Goal: Find specific page/section: Find specific page/section

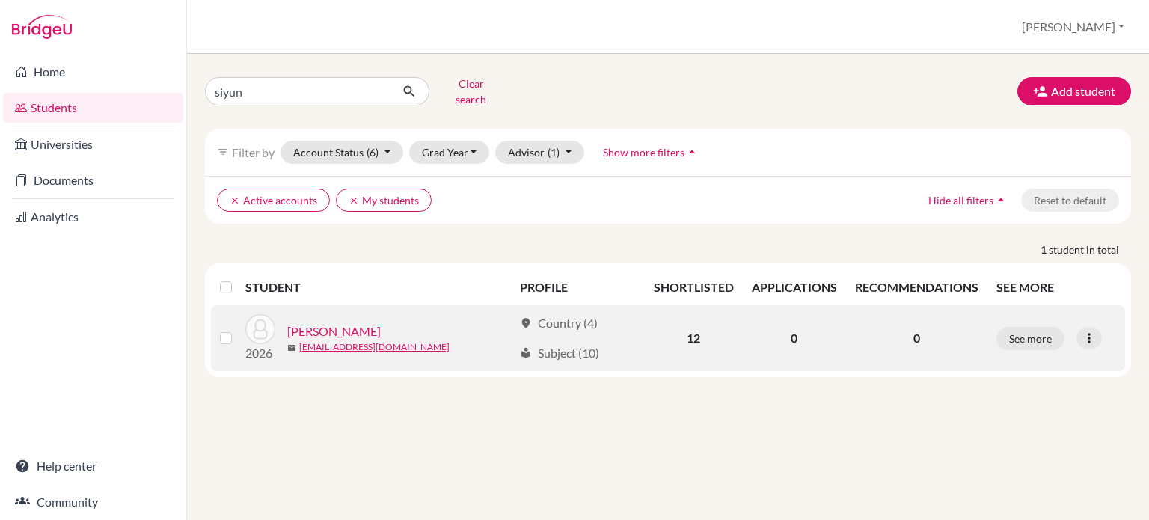
click at [313, 322] on link "[PERSON_NAME]" at bounding box center [334, 331] width 94 height 18
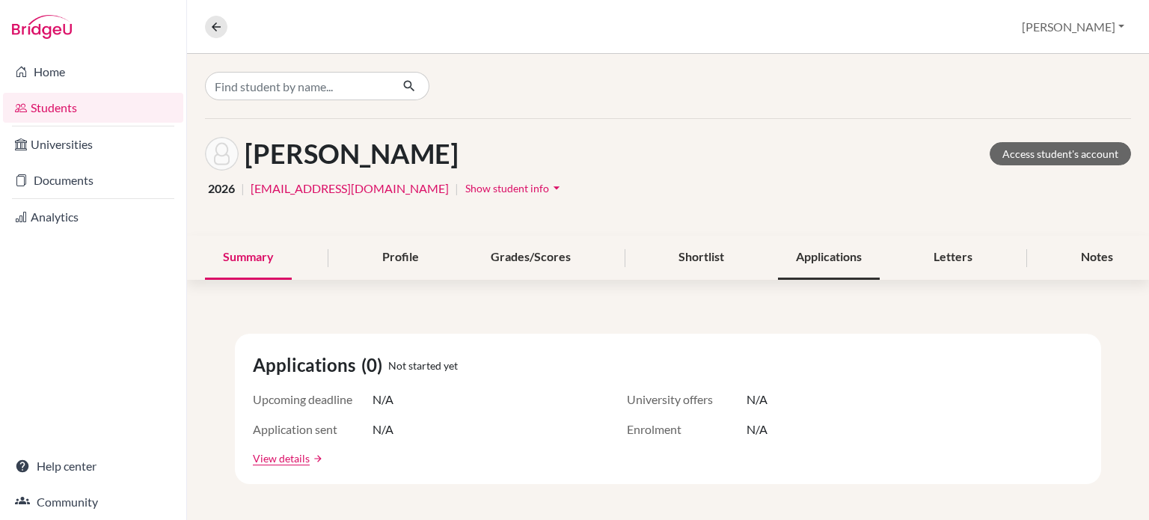
click at [841, 254] on div "Applications" at bounding box center [829, 258] width 102 height 44
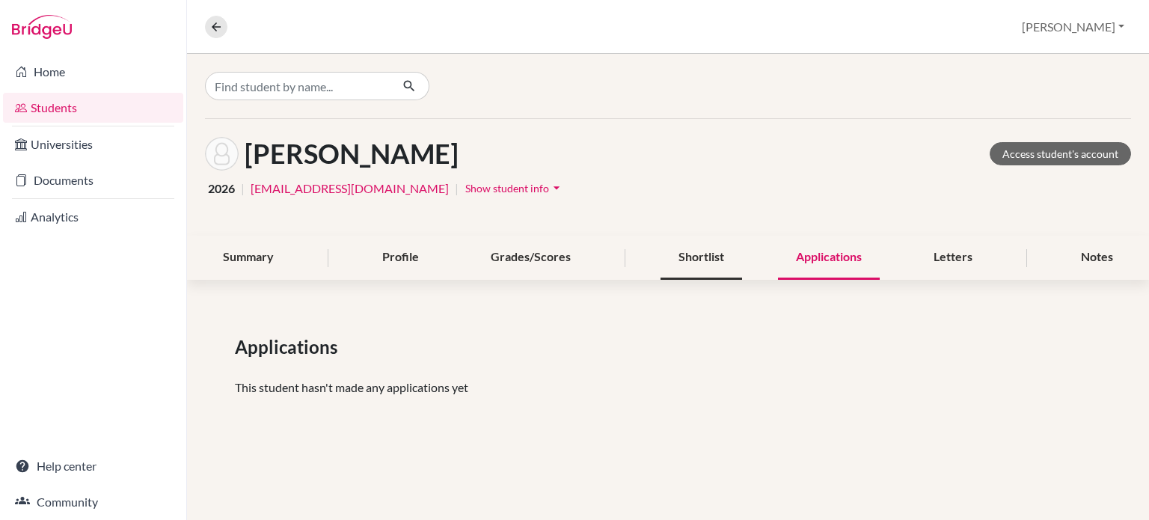
click at [705, 248] on div "Shortlist" at bounding box center [702, 258] width 82 height 44
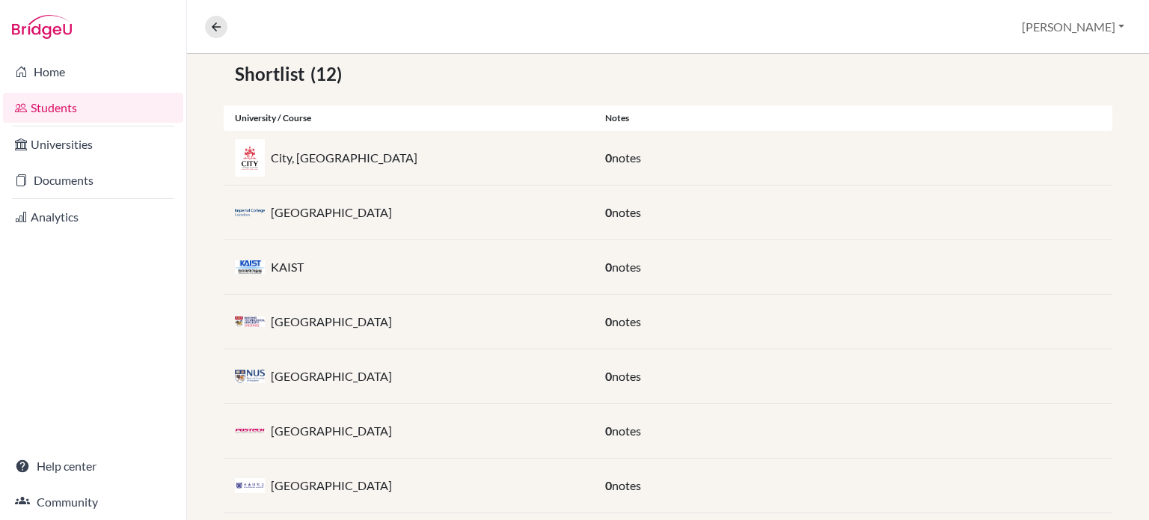
scroll to position [123, 0]
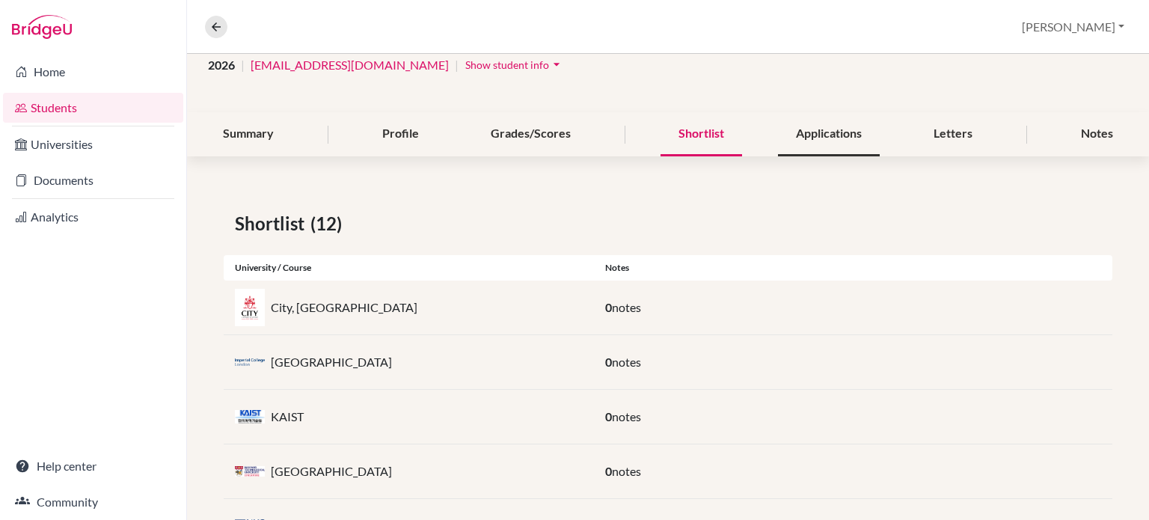
click at [805, 132] on div "Applications" at bounding box center [829, 134] width 102 height 44
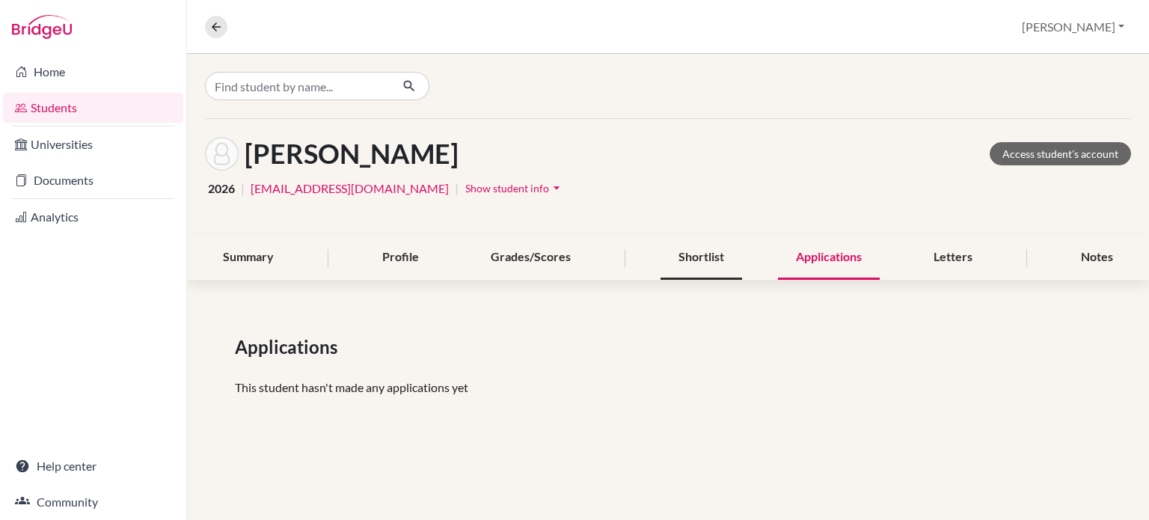
click at [661, 254] on div "Shortlist" at bounding box center [702, 258] width 82 height 44
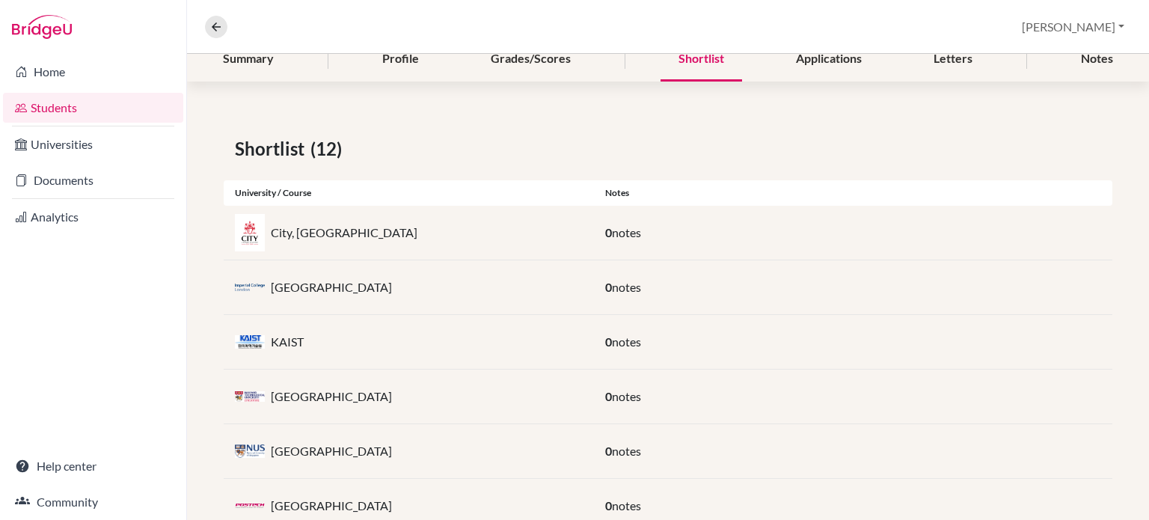
scroll to position [49, 0]
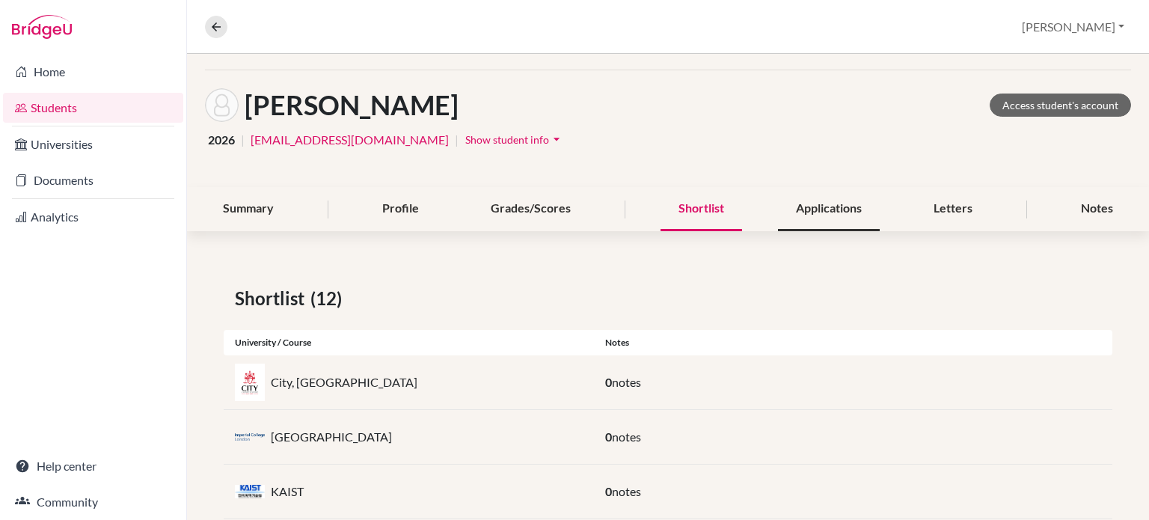
click at [823, 196] on div "Applications" at bounding box center [829, 209] width 102 height 44
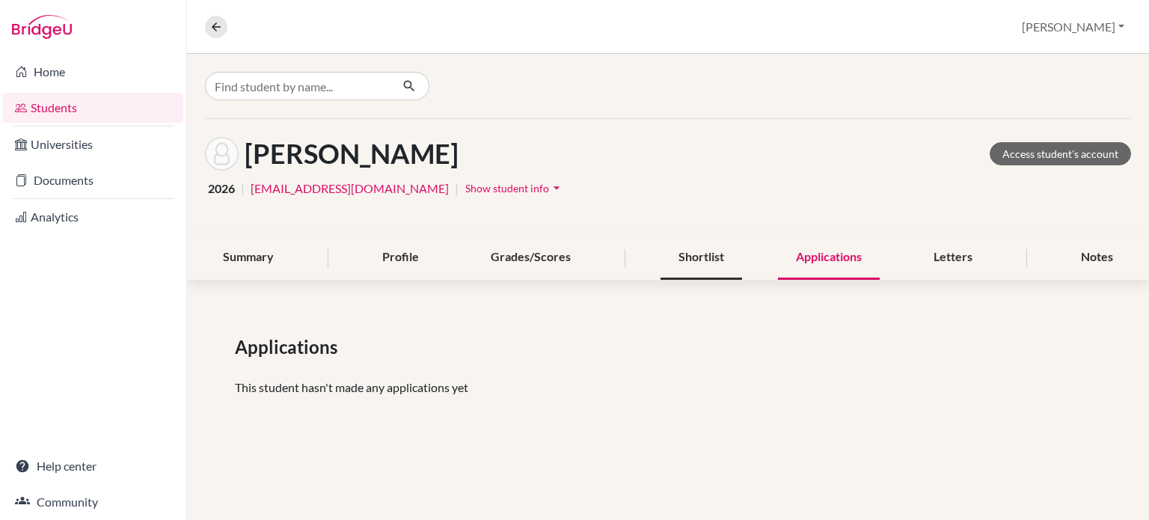
click at [691, 266] on div "Shortlist" at bounding box center [702, 258] width 82 height 44
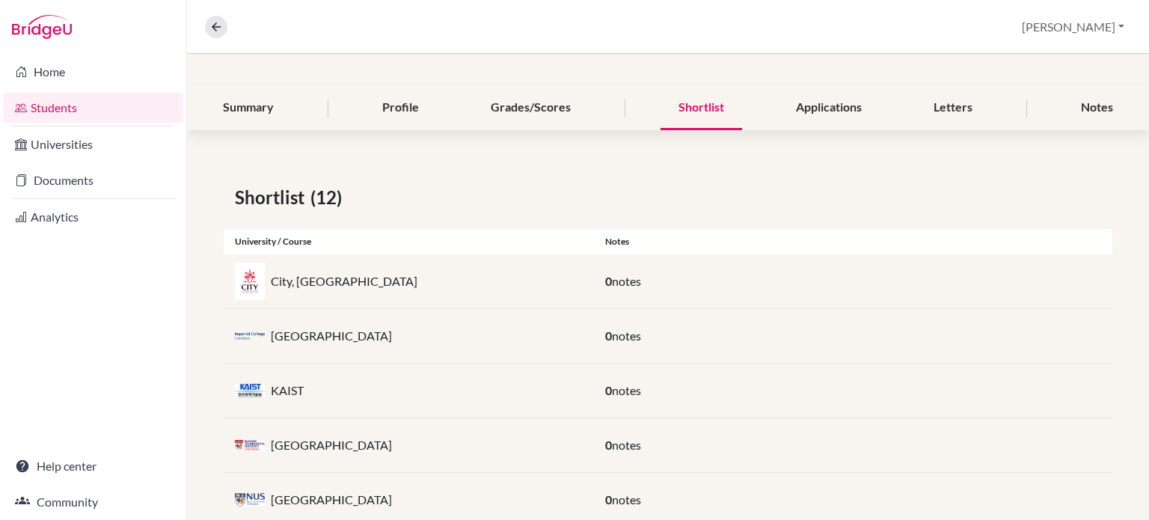
scroll to position [224, 0]
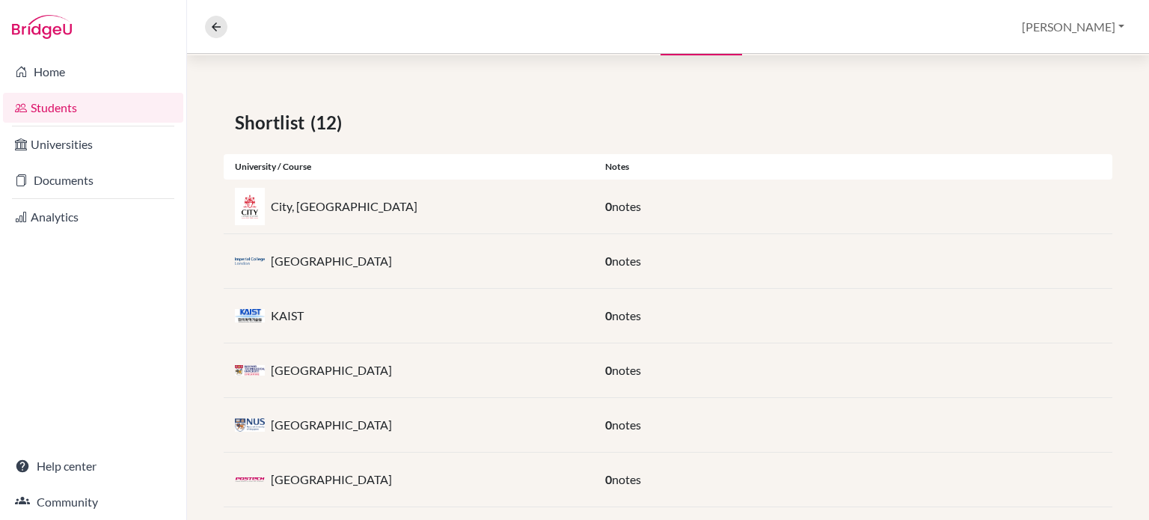
drag, startPoint x: 465, startPoint y: 426, endPoint x: 221, endPoint y: 373, distance: 249.4
click at [221, 373] on div "Shortlist (12) University / Course Notes City, University of London 0 notes Imp…" at bounding box center [668, 471] width 962 height 797
click at [392, 376] on p "Nanyang Technological University" at bounding box center [331, 370] width 121 height 18
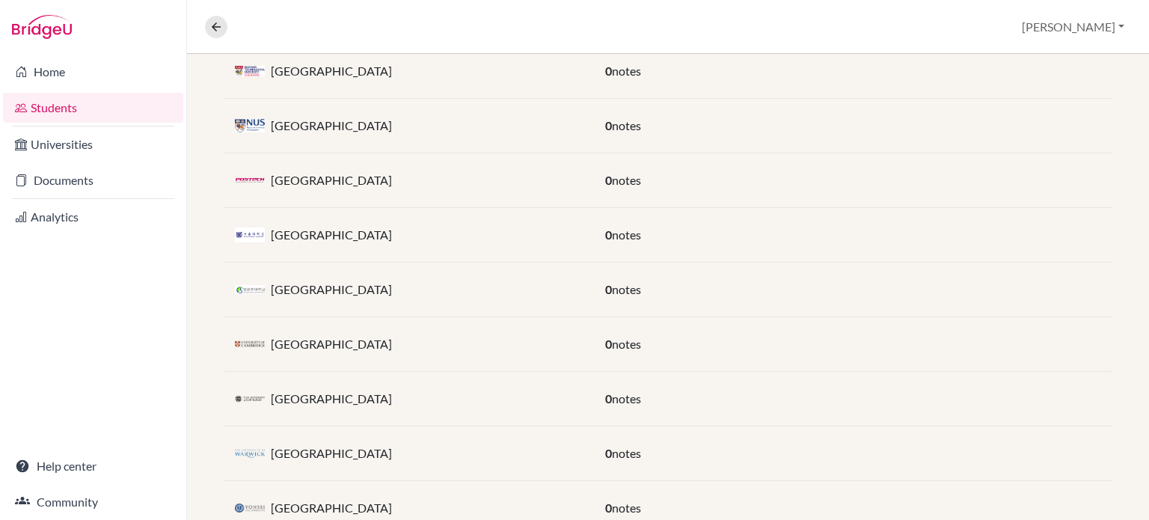
scroll to position [572, 0]
